Goal: Information Seeking & Learning: Learn about a topic

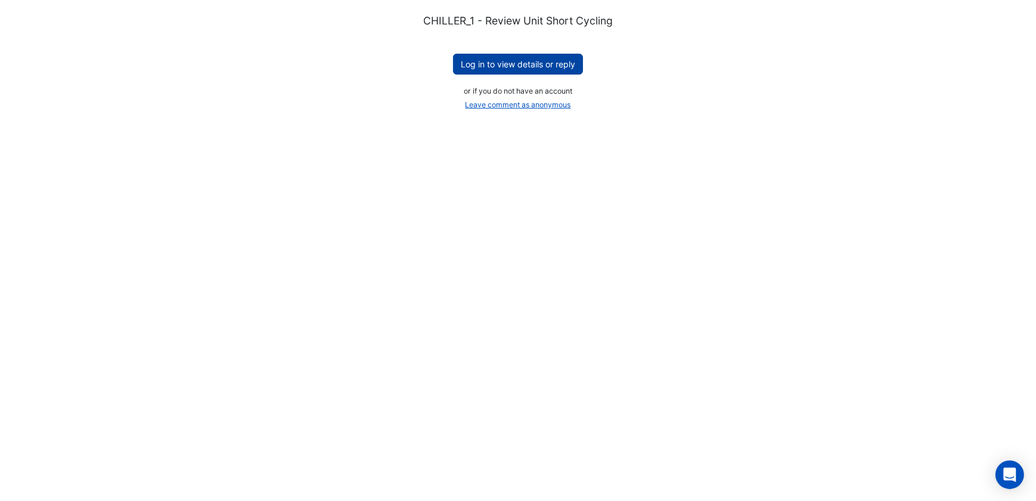
click at [521, 66] on button "Log in to view details or reply" at bounding box center [518, 64] width 130 height 21
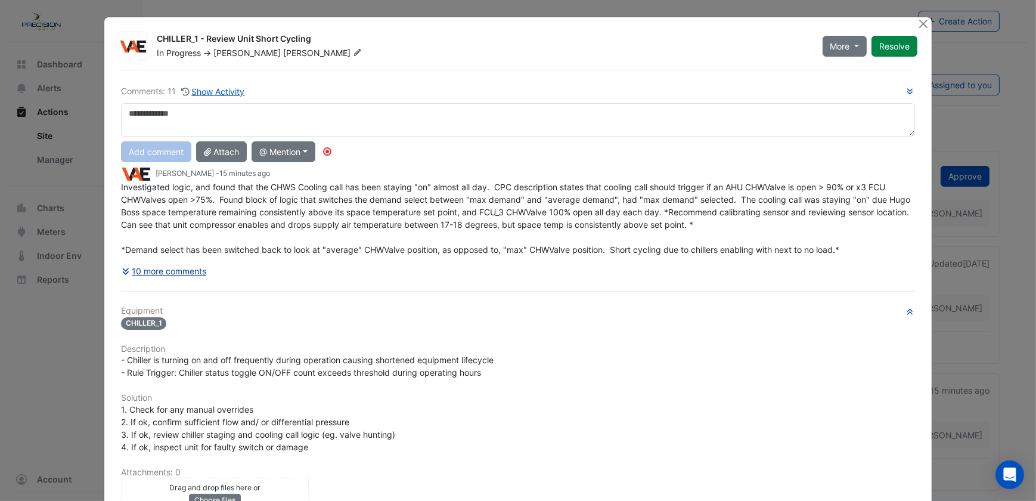
click at [194, 268] on button "10 more comments" at bounding box center [164, 271] width 86 height 21
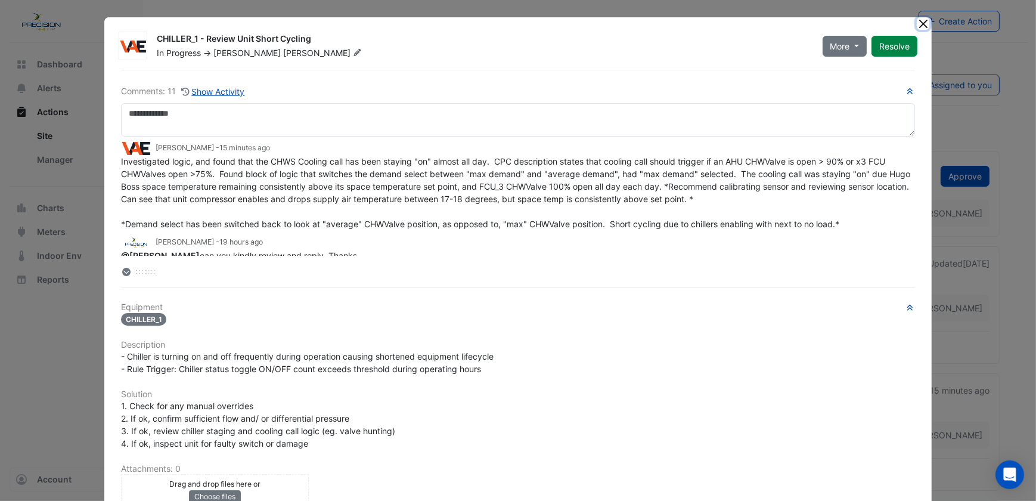
click at [919, 22] on button "Close" at bounding box center [923, 23] width 13 height 13
